Goal: Information Seeking & Learning: Learn about a topic

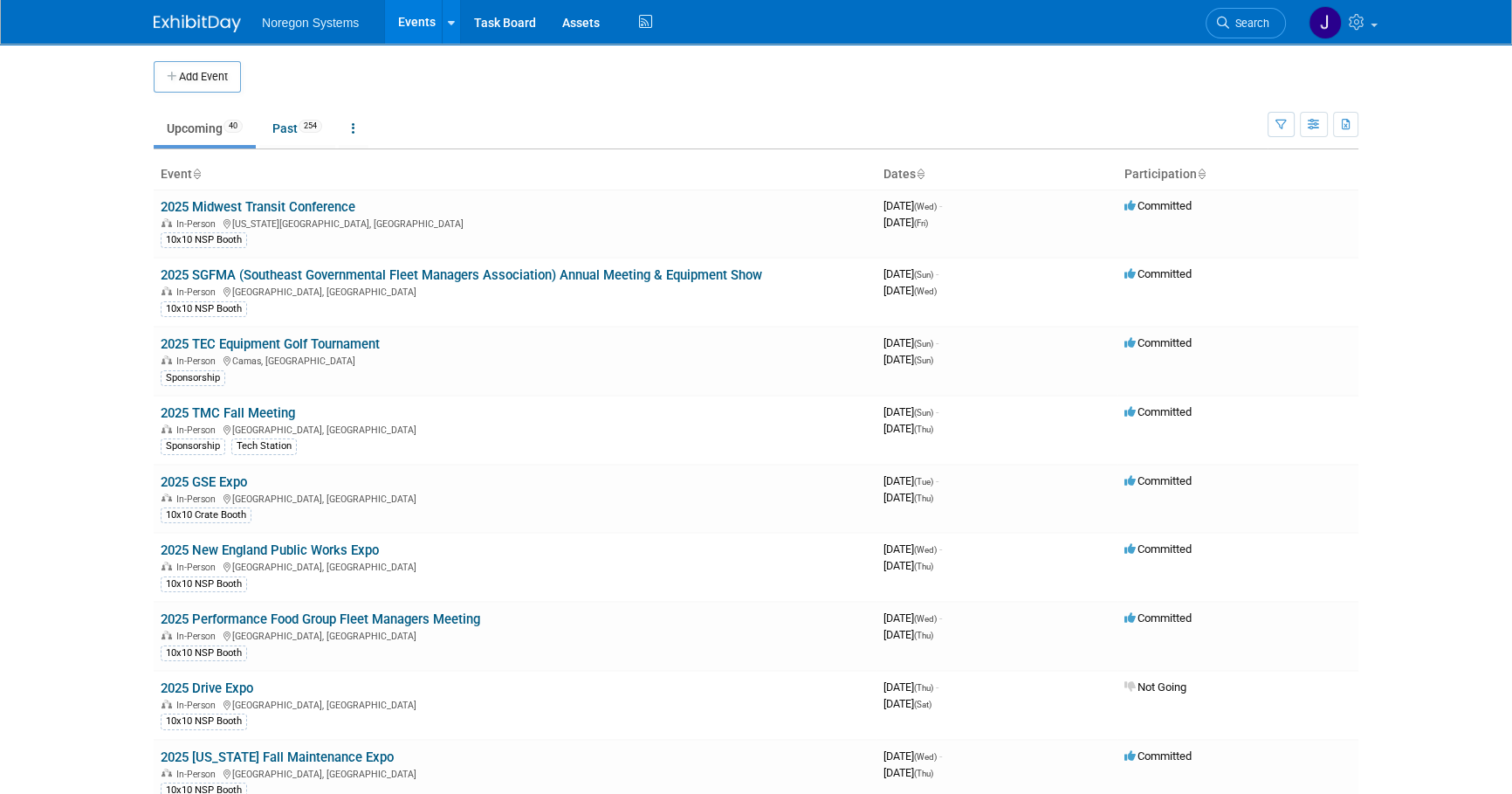
drag, startPoint x: 329, startPoint y: 206, endPoint x: 392, endPoint y: 215, distance: 63.6
click at [329, 206] on link "2025 Midwest Transit Conference" at bounding box center [258, 206] width 195 height 16
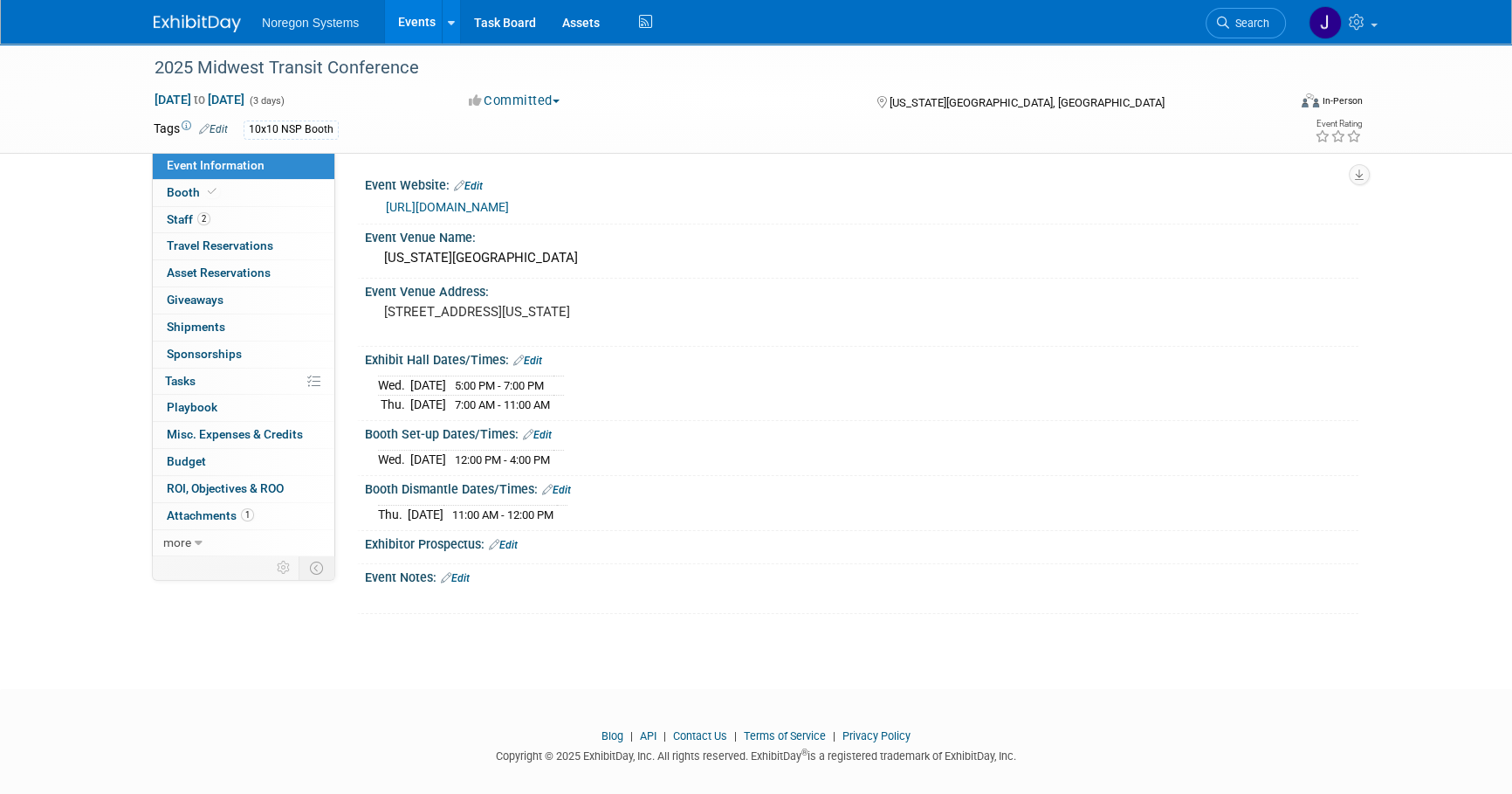
click at [195, 16] on img at bounding box center [198, 23] width 87 height 17
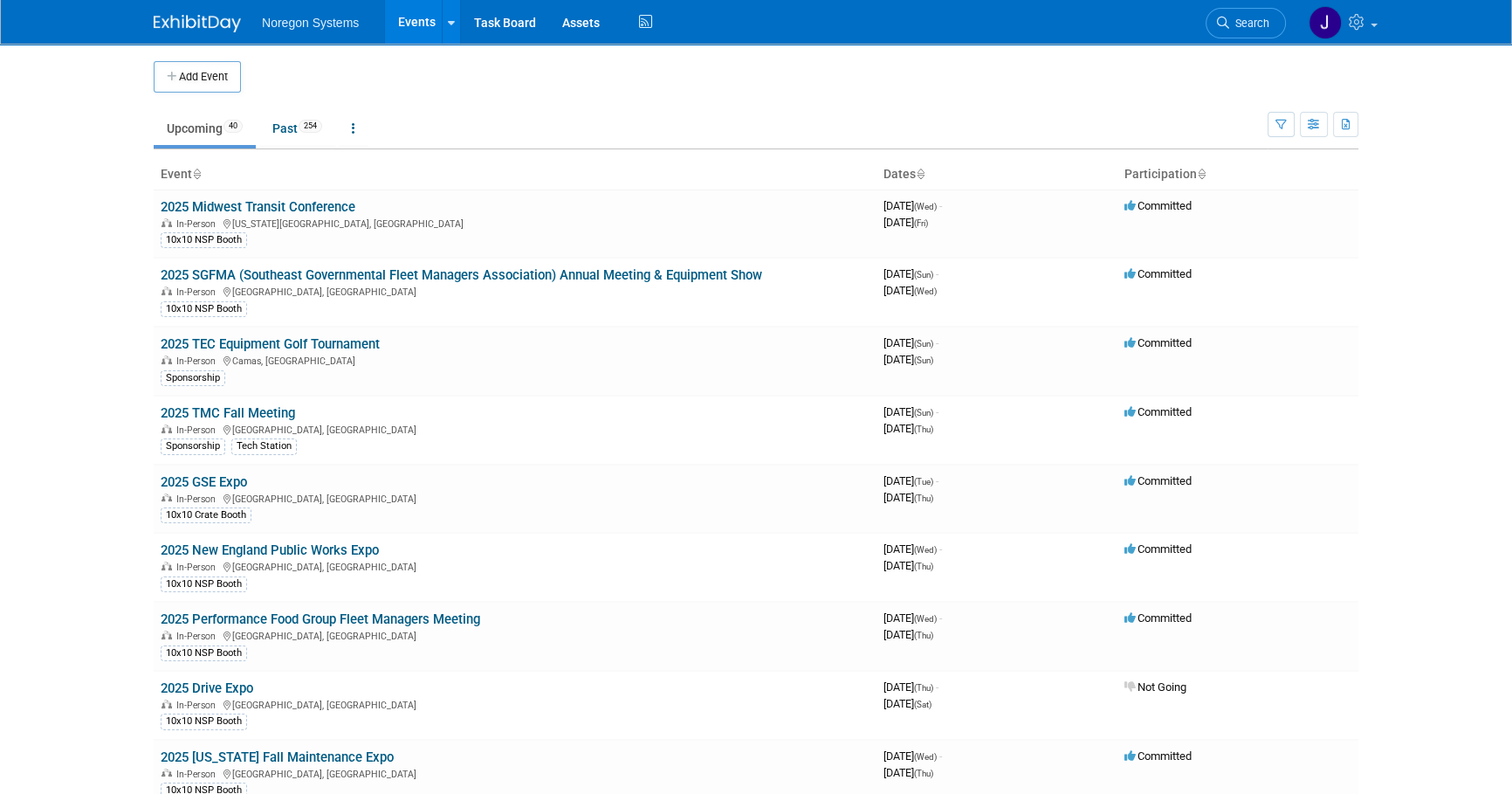
click at [209, 21] on img at bounding box center [198, 23] width 87 height 17
click at [287, 126] on link "Past 254" at bounding box center [298, 128] width 76 height 33
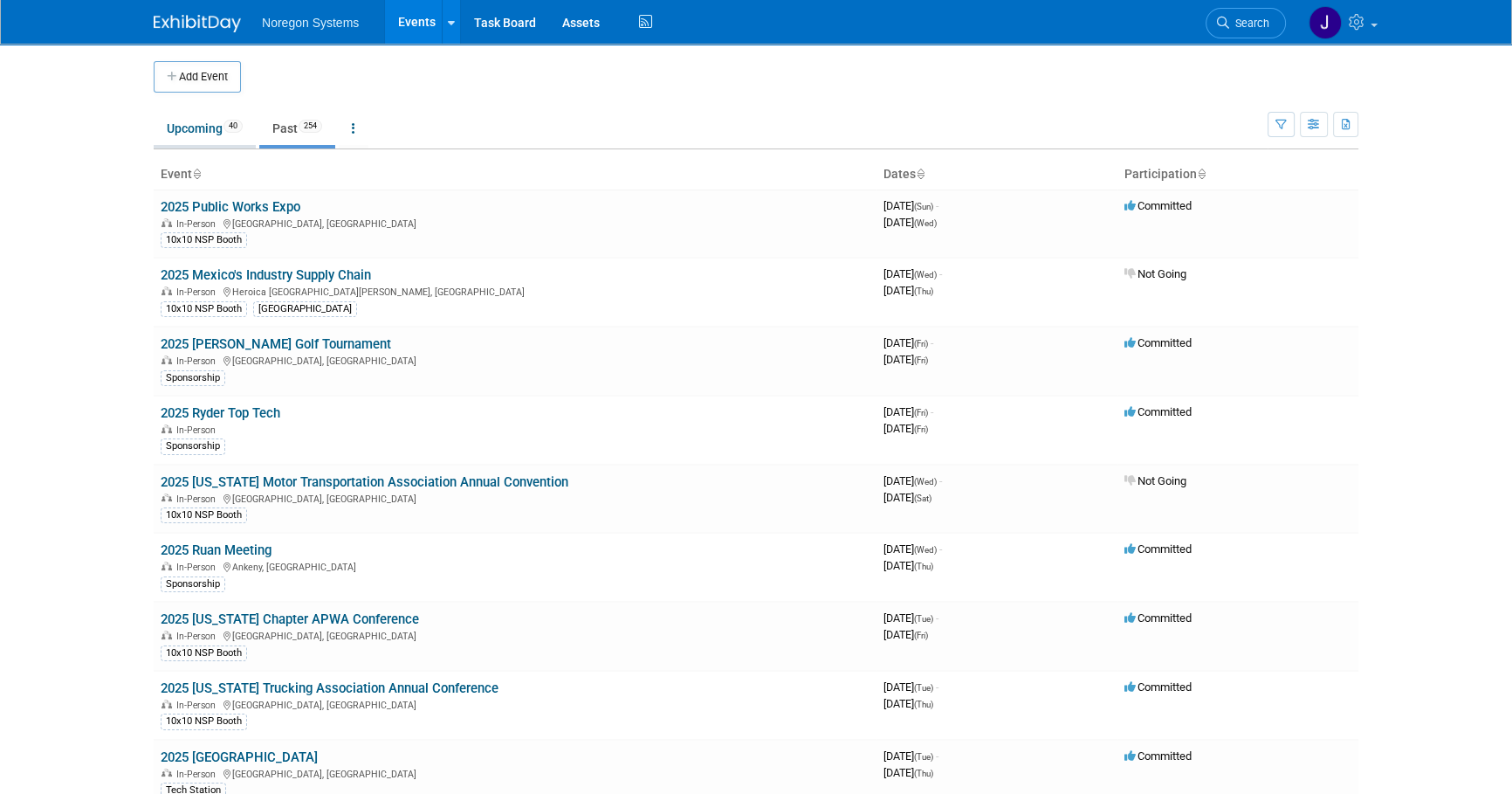
click at [198, 128] on link "Upcoming 40" at bounding box center [205, 128] width 102 height 33
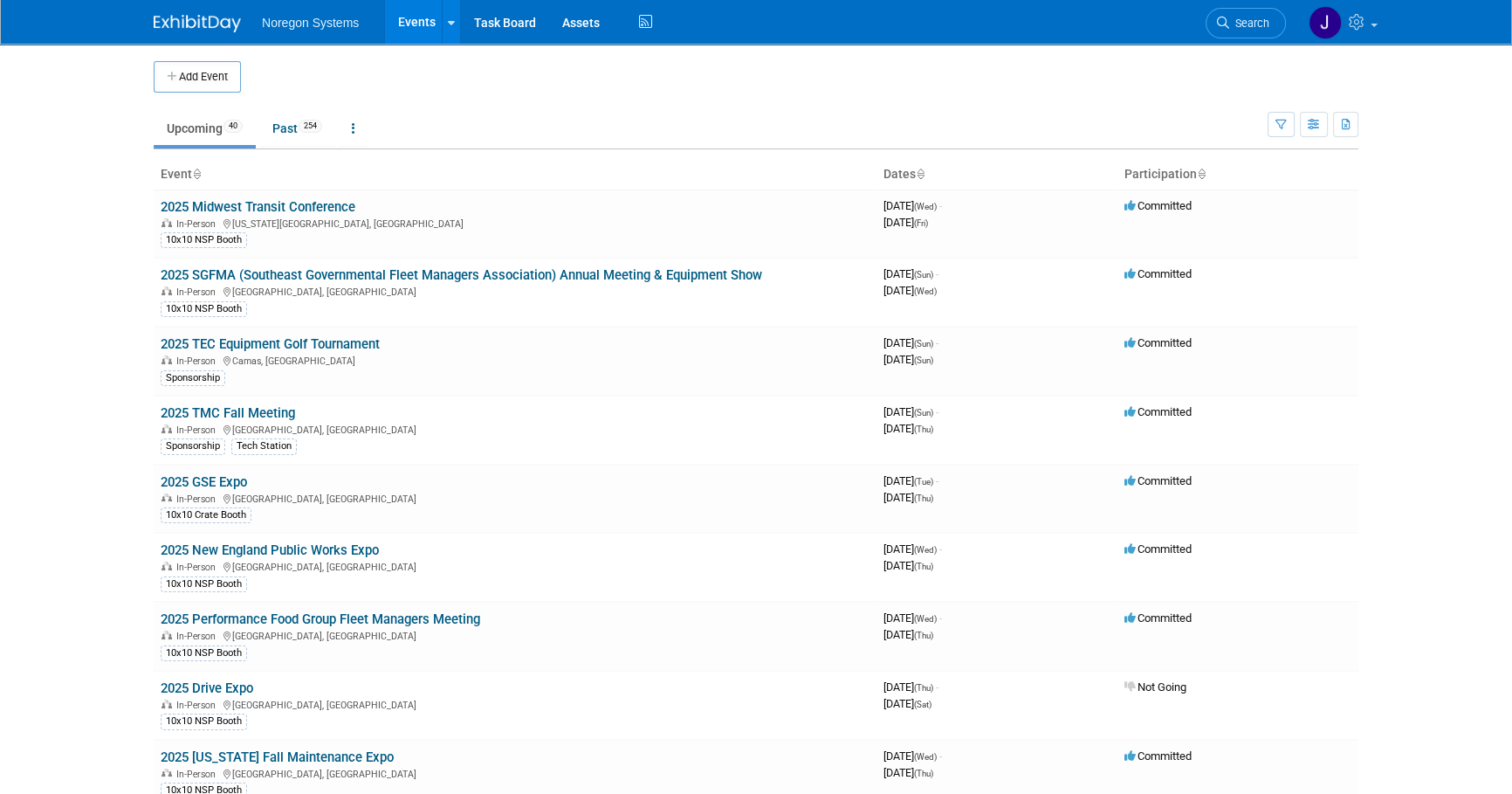
click at [1469, 362] on body "Noregon Systems Events Add Event Bulk Upload Events Shareable Event Boards Rece…" at bounding box center [756, 397] width 1512 height 794
click at [1463, 370] on body "Noregon Systems Events Add Event Bulk Upload Events Shareable Event Boards Rece…" at bounding box center [756, 397] width 1512 height 794
click at [1441, 180] on body "Noregon Systems Events Add Event Bulk Upload Events Shareable Event Boards Rece…" at bounding box center [756, 397] width 1512 height 794
click at [1432, 498] on body "Noregon Systems Events Add Event Bulk Upload Events Shareable Event Boards Rece…" at bounding box center [756, 397] width 1512 height 794
click at [1444, 684] on body "Noregon Systems Events Add Event Bulk Upload Events Shareable Event Boards Rece…" at bounding box center [756, 397] width 1512 height 794
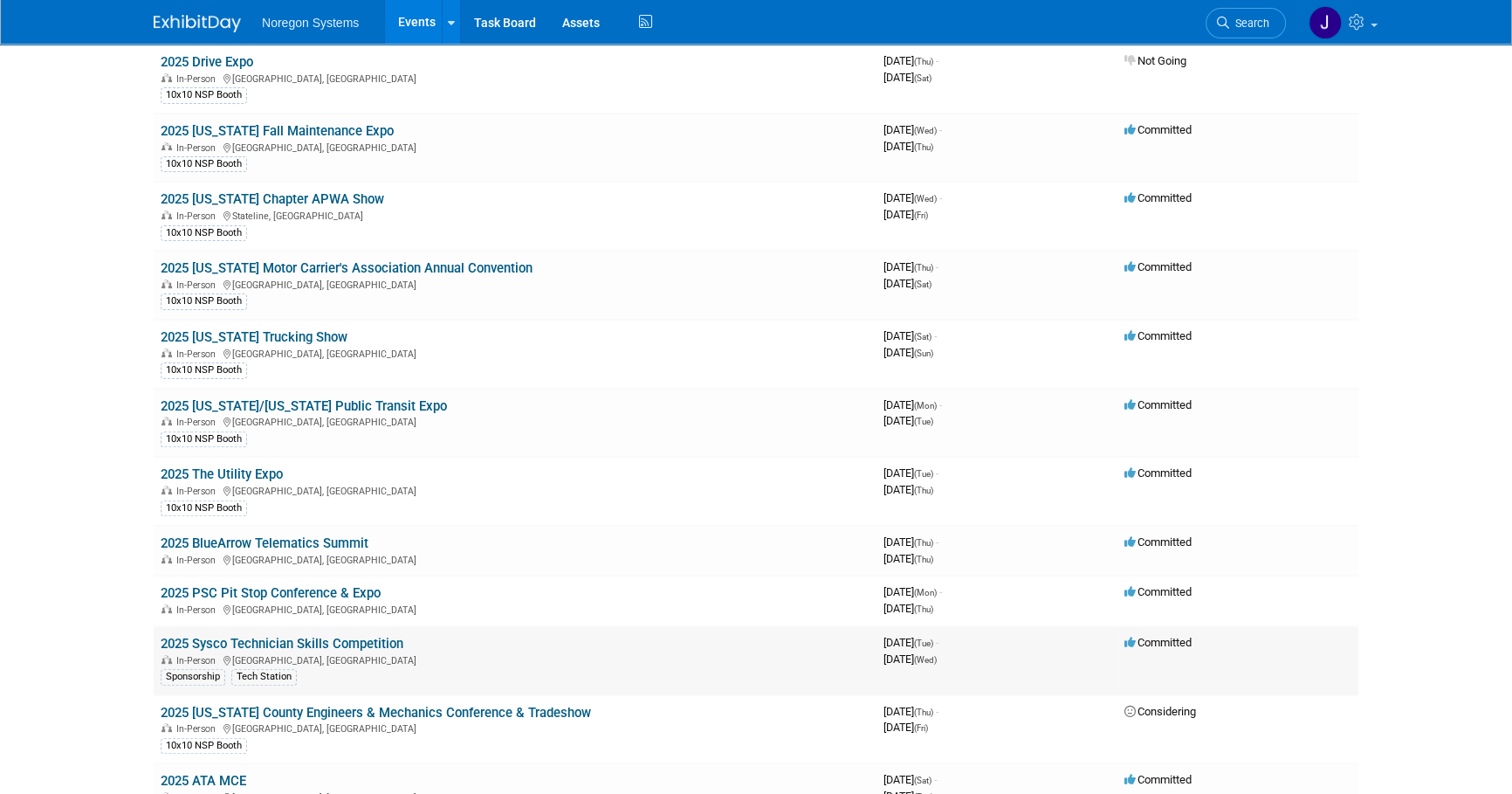
scroll to position [635, 0]
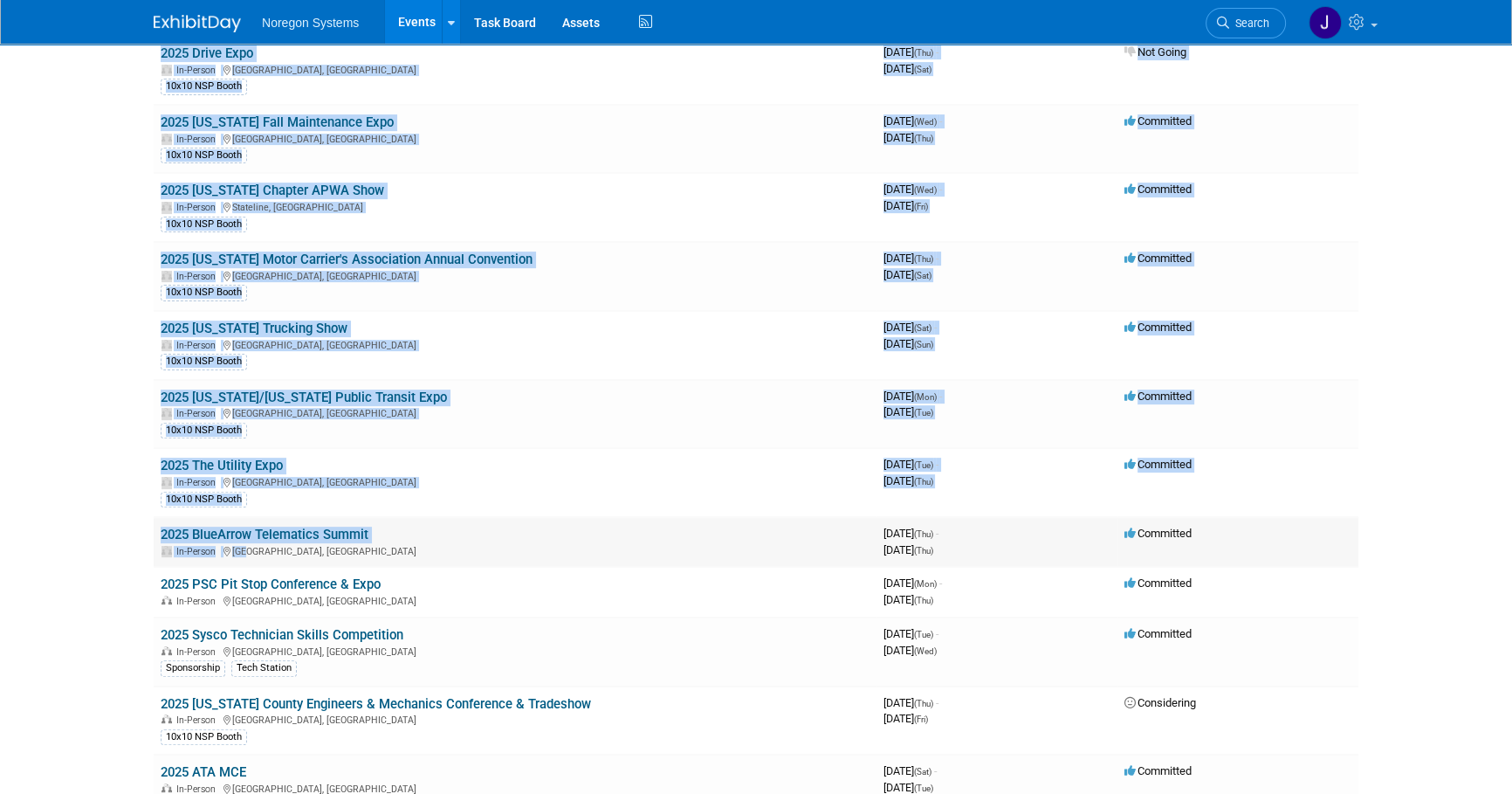
drag, startPoint x: 79, startPoint y: 540, endPoint x: 237, endPoint y: 551, distance: 158.4
